Goal: Transaction & Acquisition: Subscribe to service/newsletter

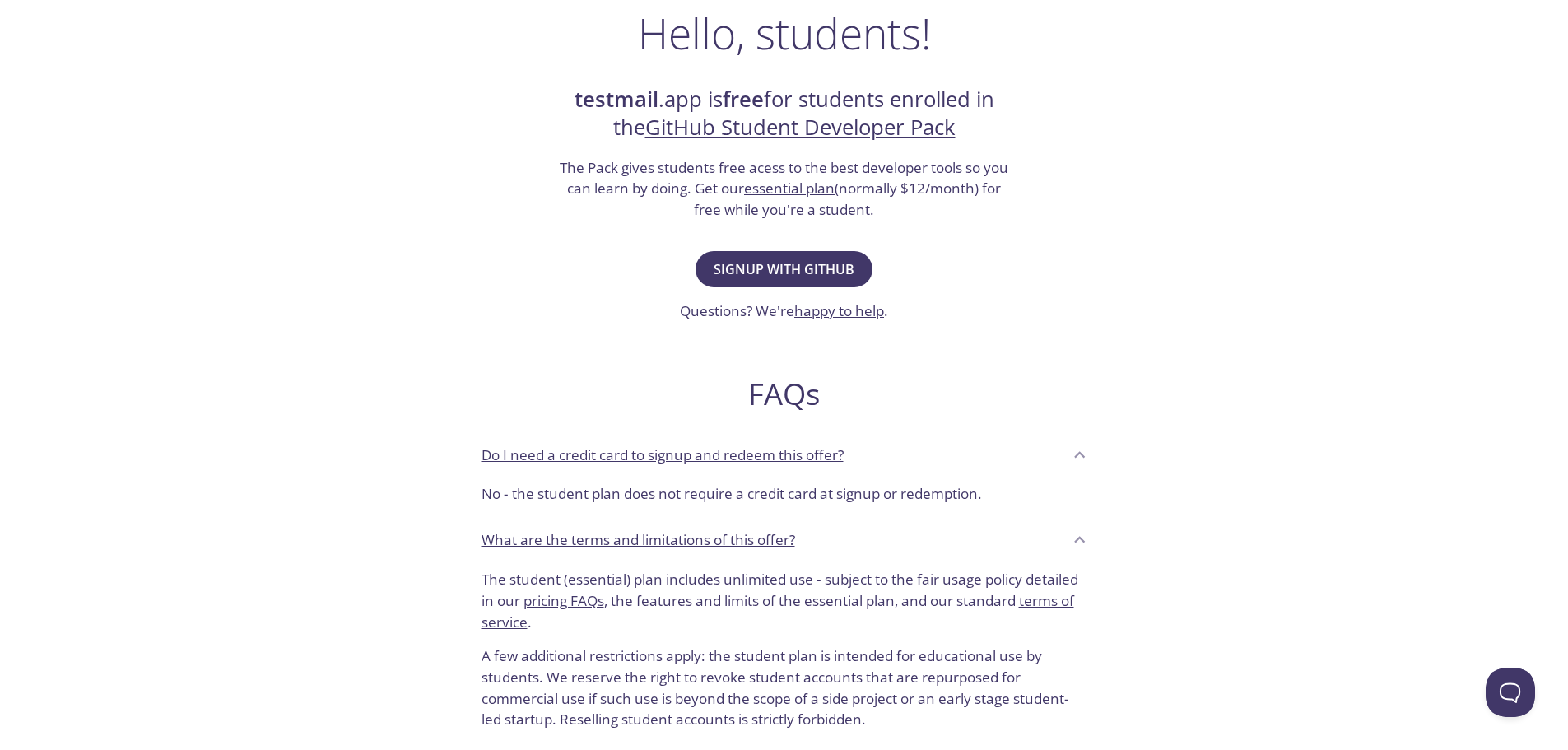
scroll to position [82, 0]
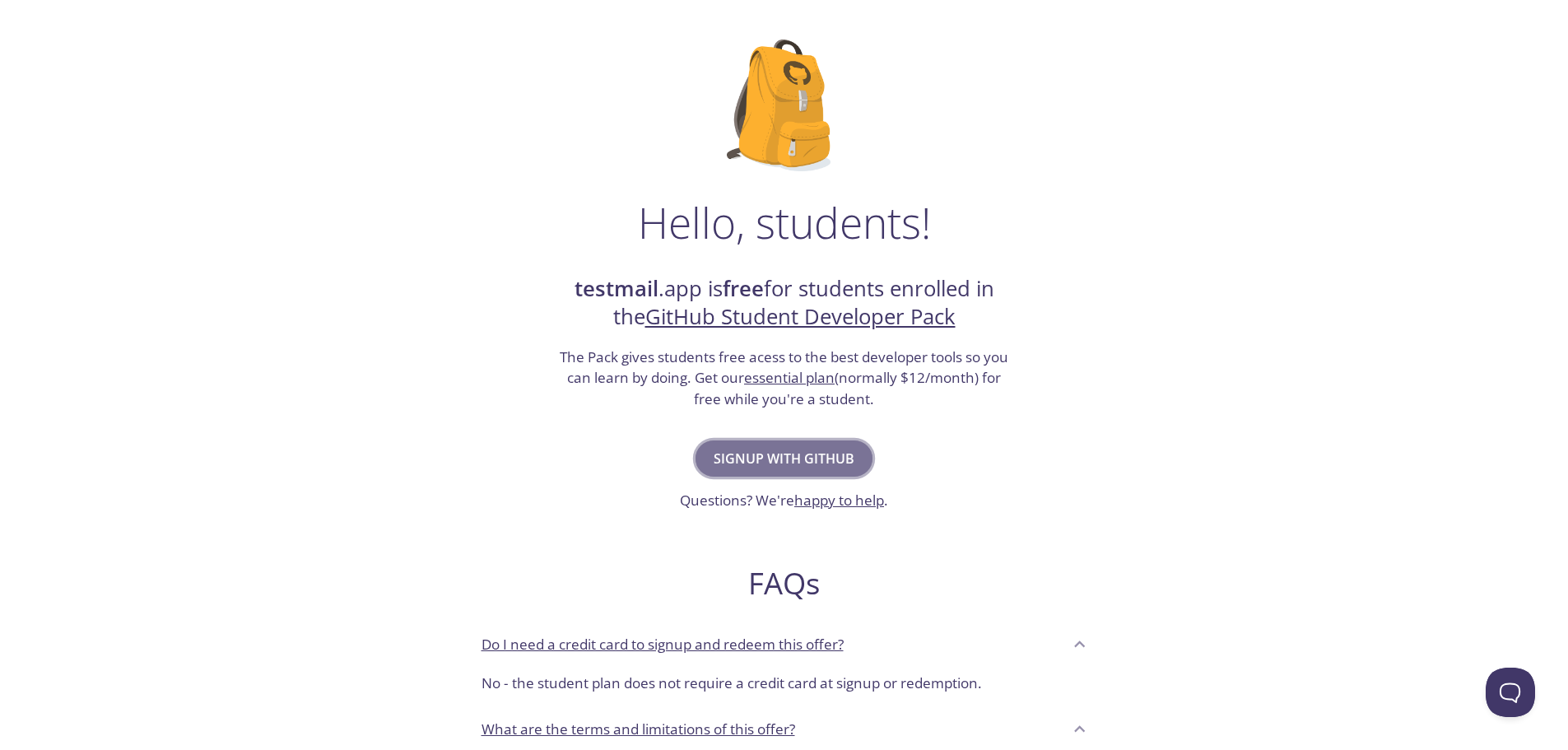
click at [796, 456] on span "Signup with GitHub" at bounding box center [784, 458] width 141 height 23
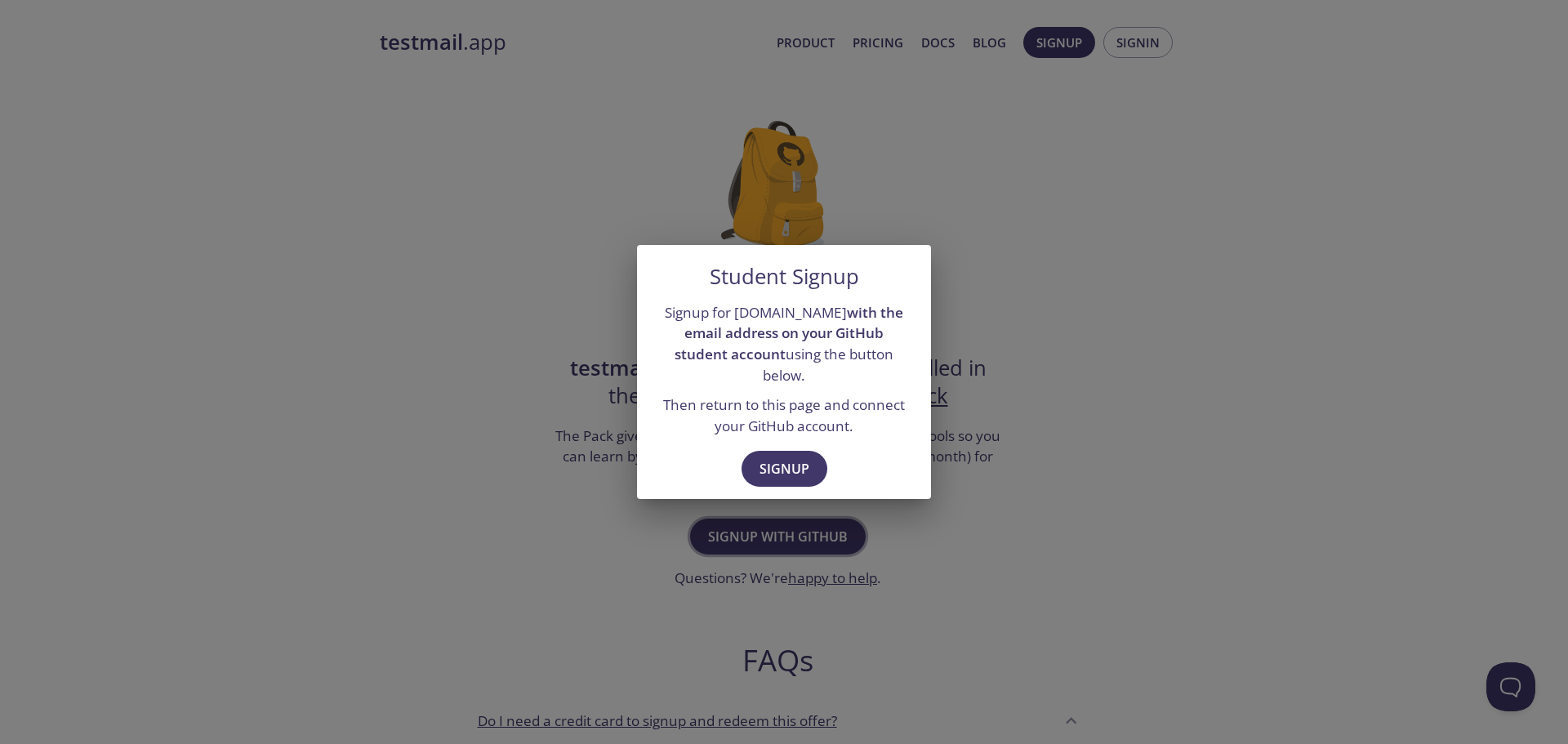
click at [790, 457] on span "Signup" at bounding box center [784, 468] width 49 height 23
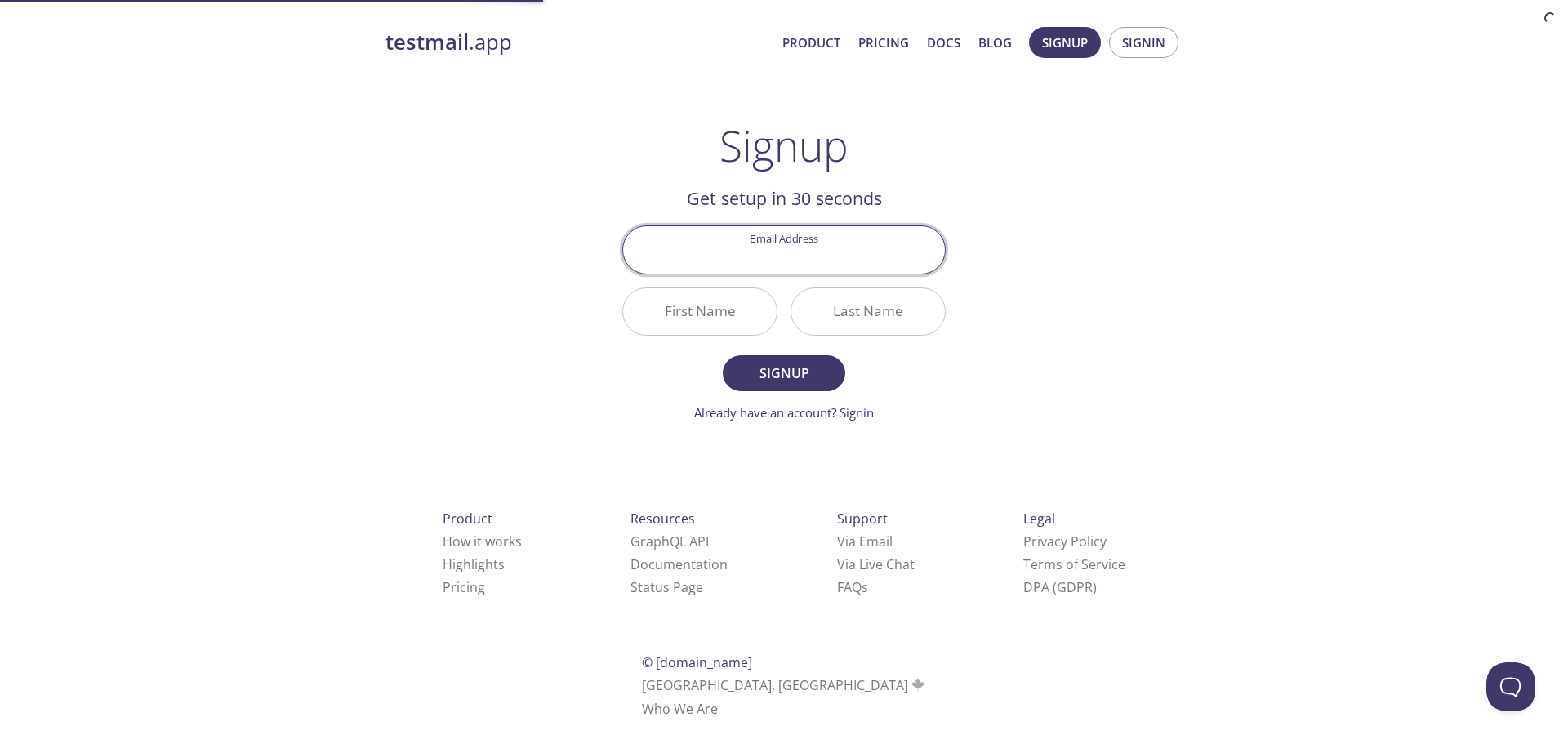
click at [824, 250] on input "Email Address" at bounding box center [784, 250] width 321 height 46
drag, startPoint x: 887, startPoint y: 254, endPoint x: 795, endPoint y: 273, distance: 93.9
click at [795, 273] on input "[EMAIL_ADDRESS][DOMAIN_NAME]" at bounding box center [784, 250] width 321 height 46
type input "[EMAIL_ADDRESS][DOMAIN_NAME]"
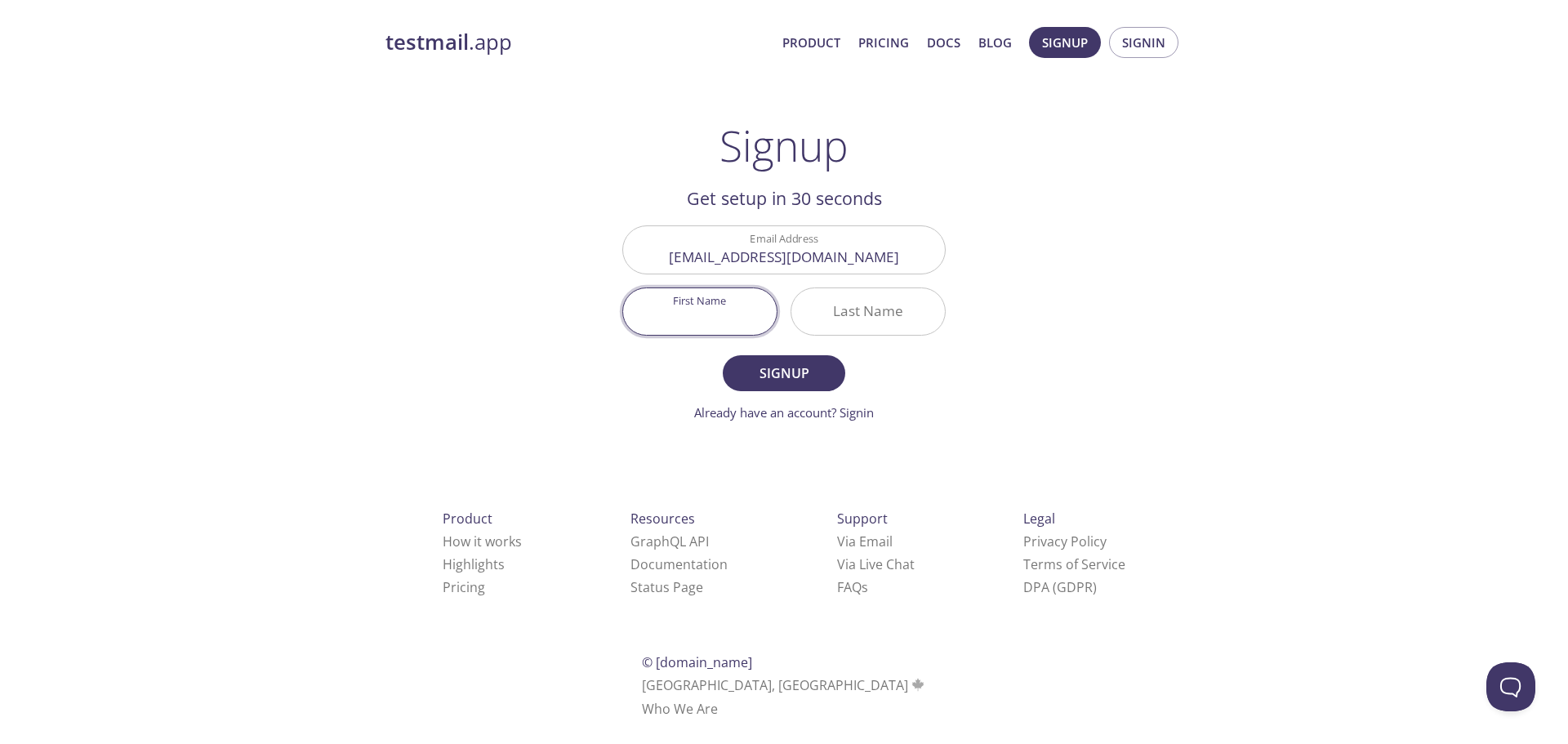
click at [725, 322] on input "First Name" at bounding box center [700, 312] width 154 height 46
type input "[PERSON_NAME]"
click at [750, 363] on span "Signup" at bounding box center [783, 373] width 86 height 23
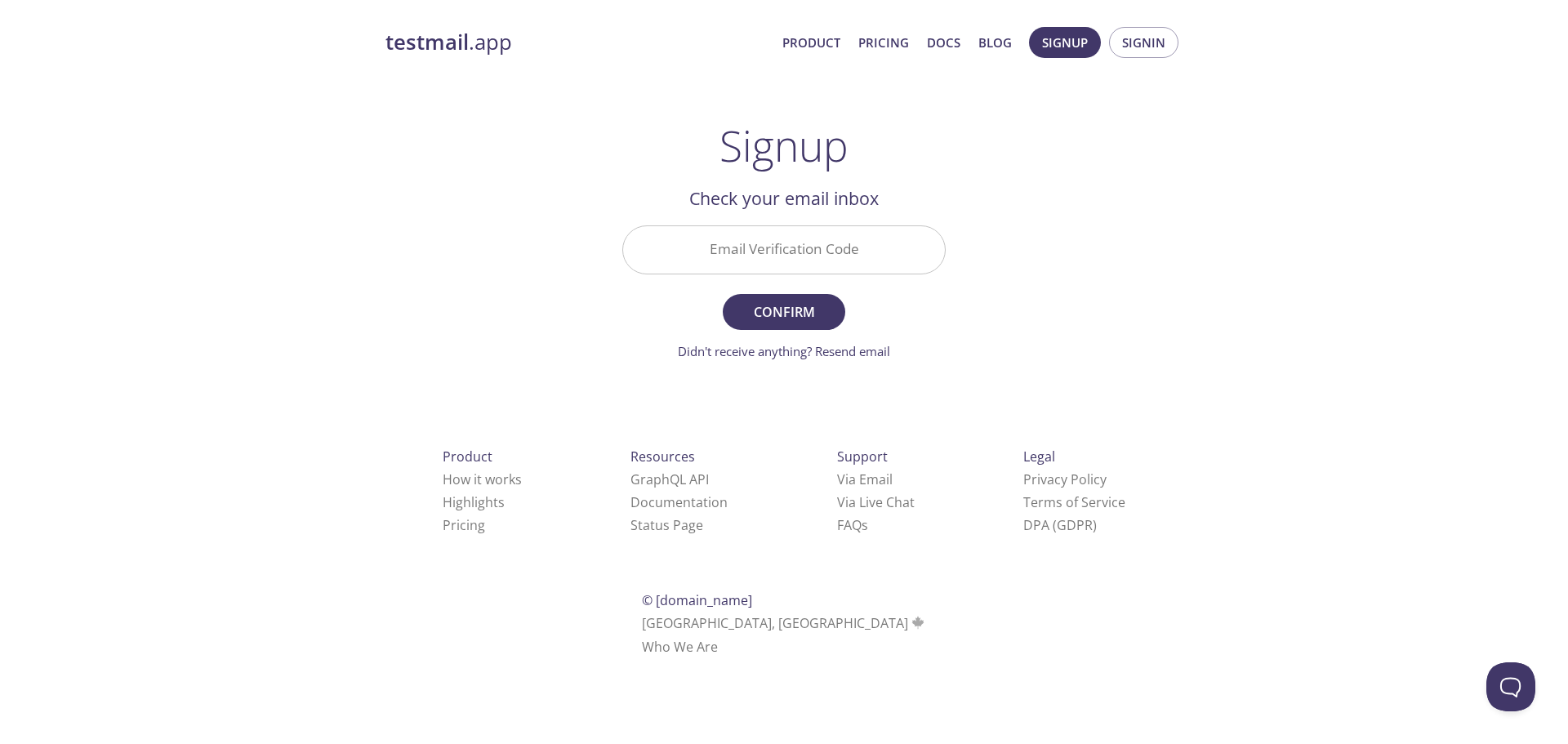
click at [808, 253] on input "Email Verification Code" at bounding box center [784, 250] width 321 height 46
paste input "PUHXLXQ"
type input "PUHXLXQ"
drag, startPoint x: 780, startPoint y: 256, endPoint x: 745, endPoint y: 256, distance: 35.0
click at [745, 256] on input "PUHXLXQ" at bounding box center [784, 250] width 321 height 46
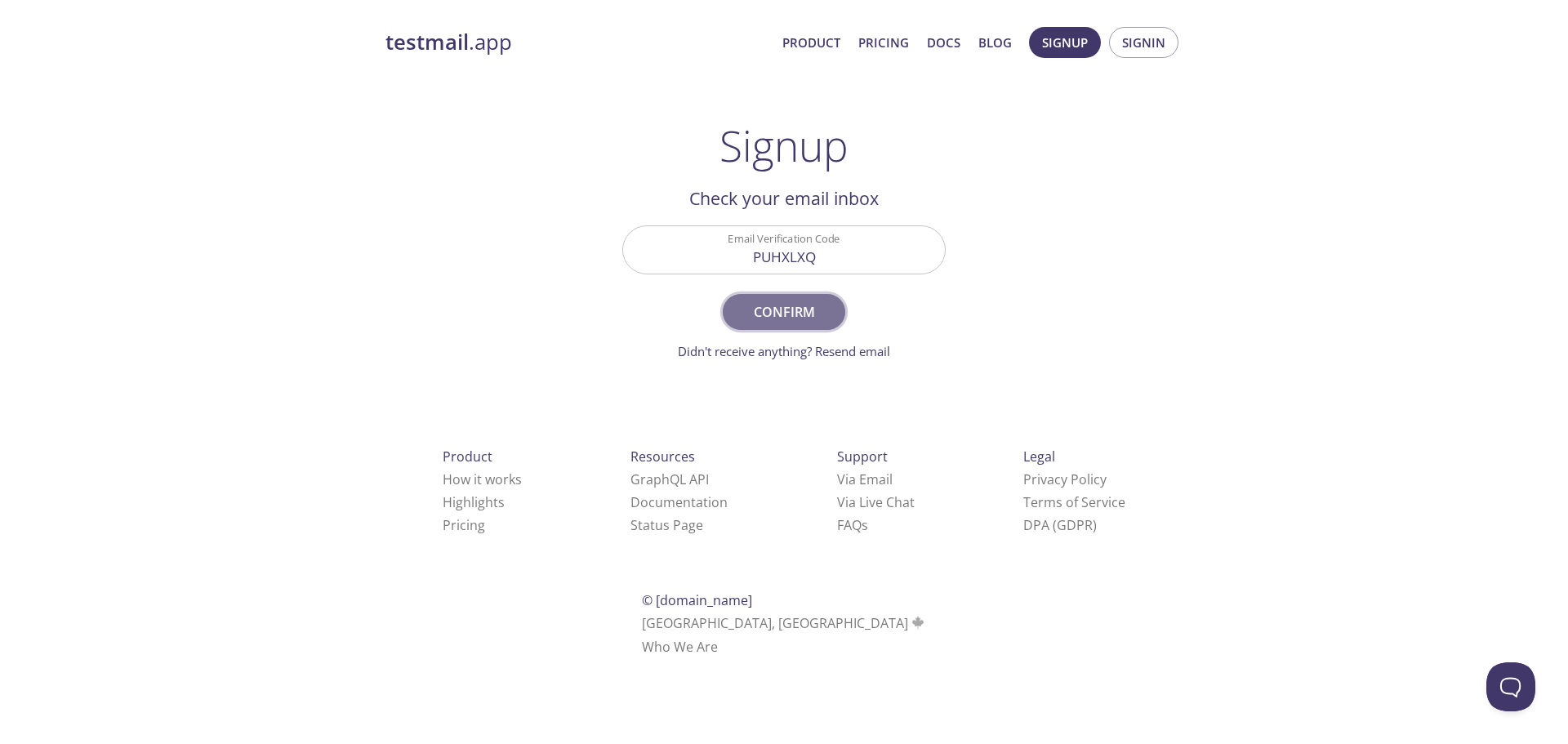
click at [806, 300] on span "Confirm" at bounding box center [783, 312] width 86 height 23
